Goal: Information Seeking & Learning: Compare options

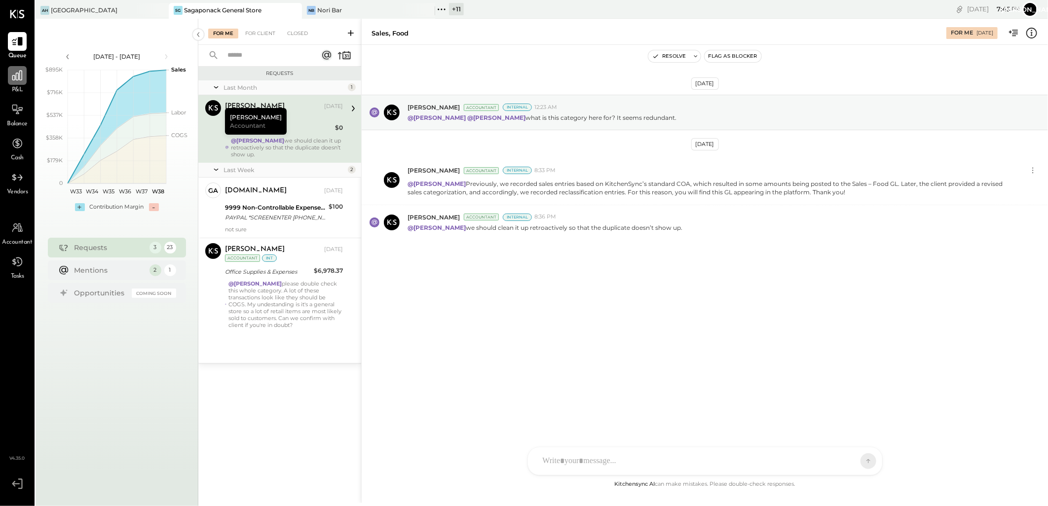
click at [20, 75] on icon at bounding box center [17, 76] width 10 height 10
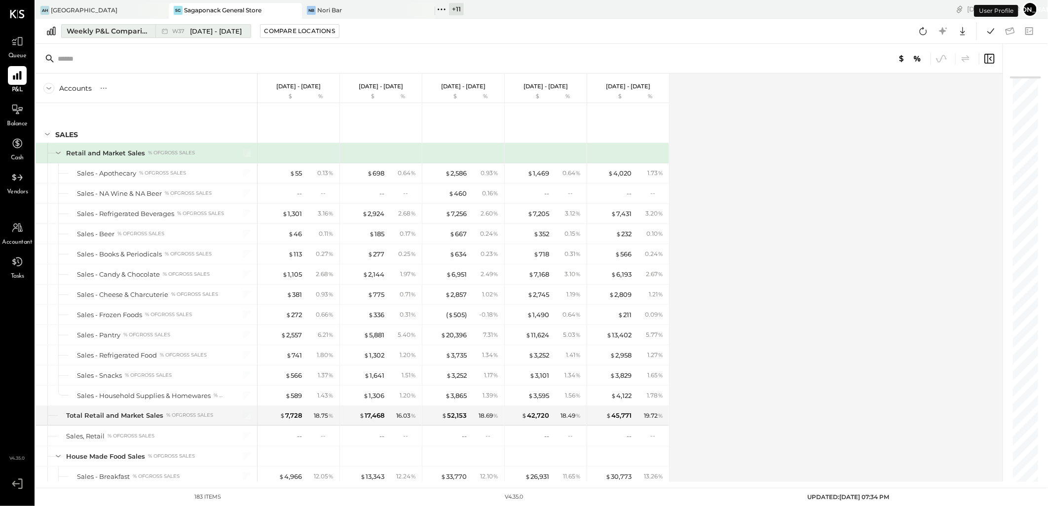
click at [94, 34] on div "Weekly P&L Comparison" at bounding box center [108, 31] width 83 height 10
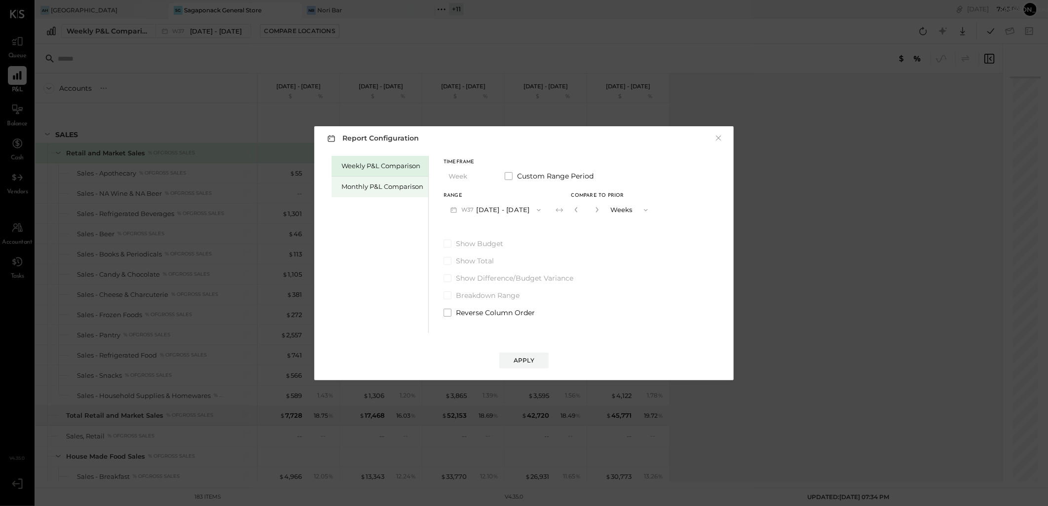
click at [393, 181] on div "Monthly P&L Comparison" at bounding box center [380, 187] width 97 height 21
click at [511, 210] on button "M09 [DATE] - [DATE]" at bounding box center [496, 210] width 104 height 18
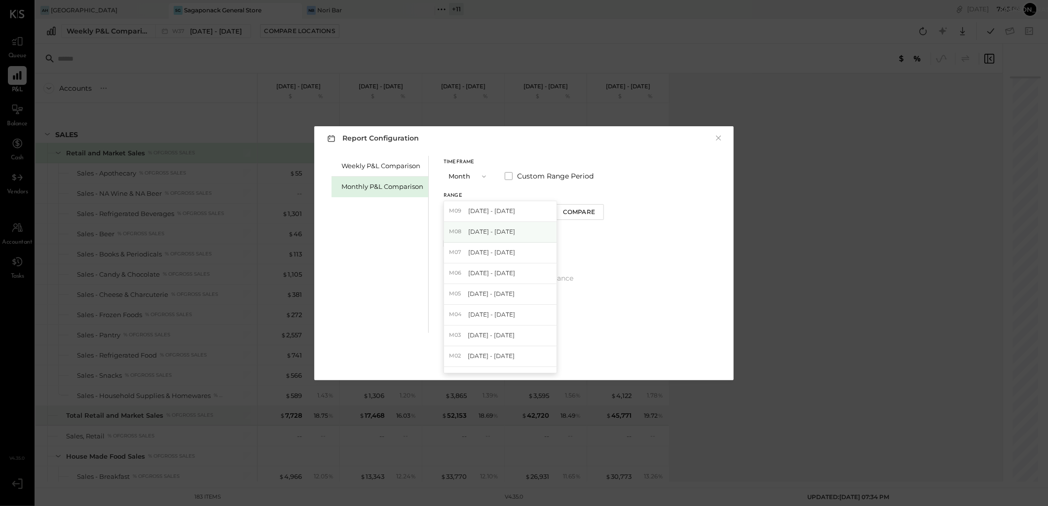
click at [511, 238] on div "M08 [DATE] - [DATE]" at bounding box center [500, 232] width 113 height 21
click at [573, 216] on div "Compare" at bounding box center [579, 212] width 32 height 8
click at [594, 209] on icon "button" at bounding box center [597, 210] width 6 height 6
type input "*"
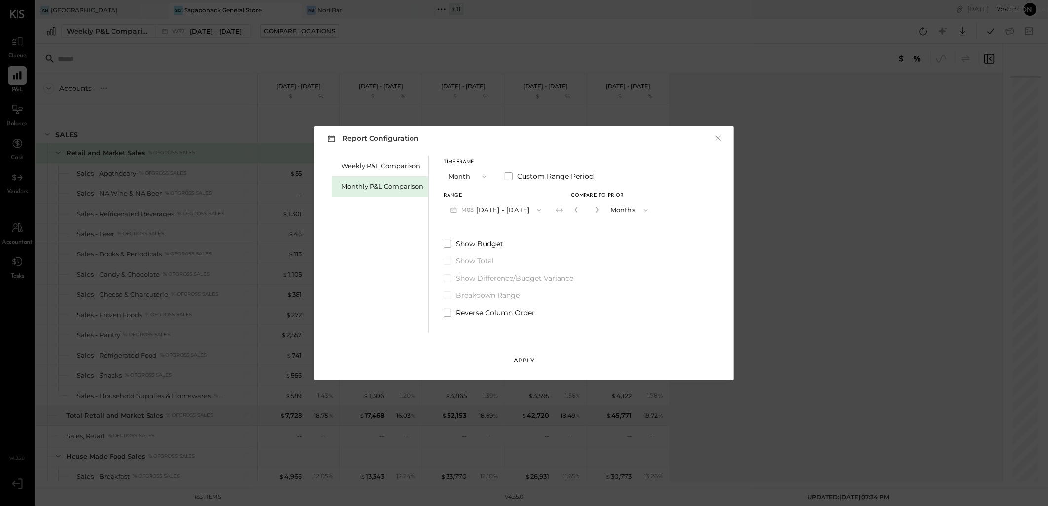
click at [533, 358] on div "Apply" at bounding box center [524, 360] width 21 height 8
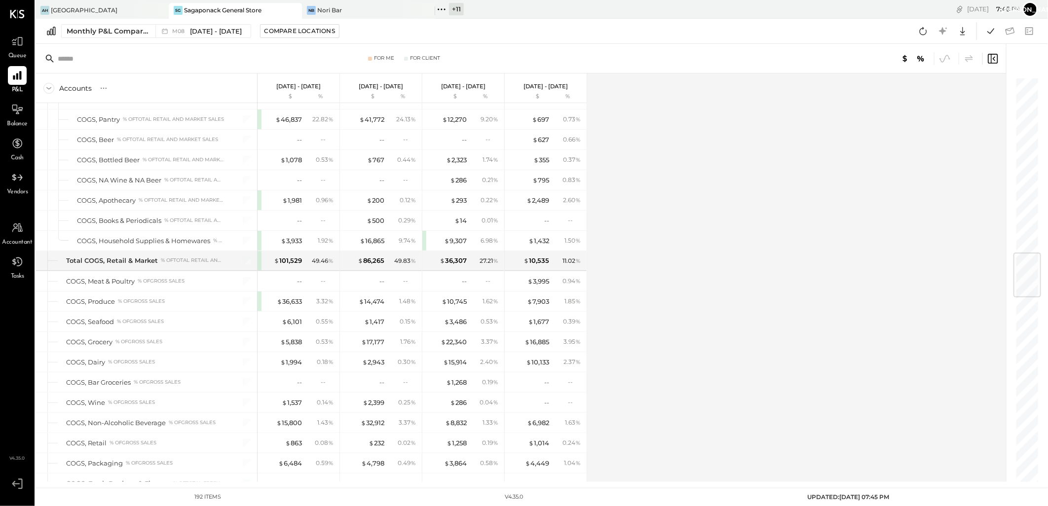
scroll to position [1480, 0]
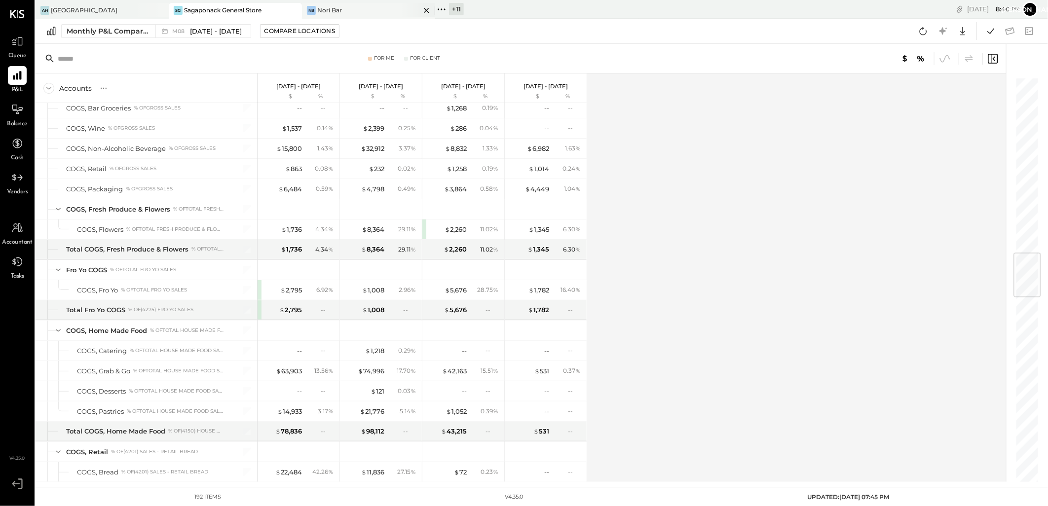
drag, startPoint x: 780, startPoint y: 91, endPoint x: 421, endPoint y: 10, distance: 368.1
click at [780, 91] on div "Accounts S % GL [DATE] - [DATE] $ % [DATE] - [DATE] $ % [DATE] - [DATE] $ % [DA…" at bounding box center [522, 278] width 972 height 409
